Goal: Transaction & Acquisition: Purchase product/service

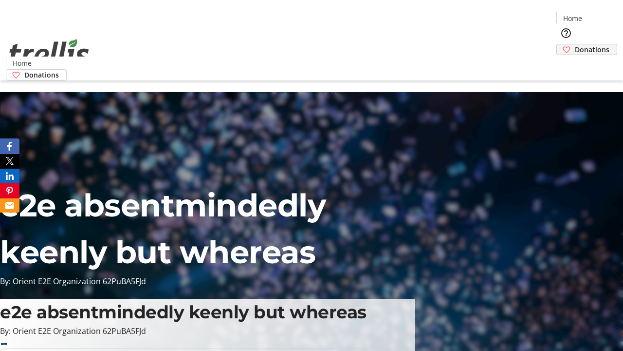
click at [575, 44] on span "Donations" at bounding box center [592, 49] width 35 height 10
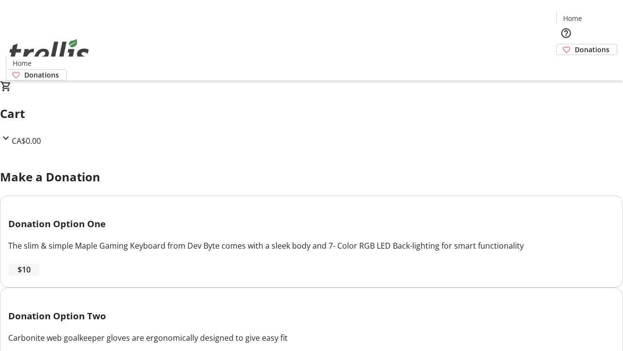
click at [31, 275] on span "$10" at bounding box center [24, 269] width 13 height 12
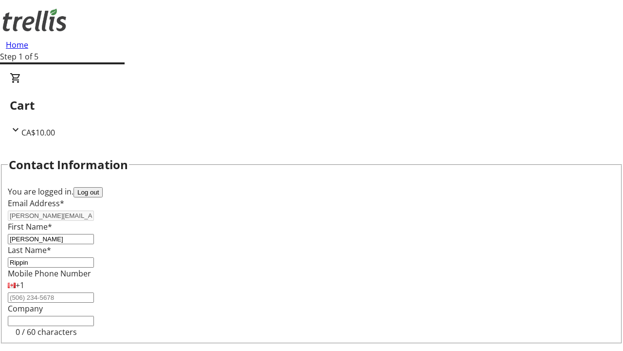
select select "CA"
type input "[STREET_ADDRESS][PERSON_NAME]"
type input "Kelowna"
